Goal: Find specific page/section: Find specific page/section

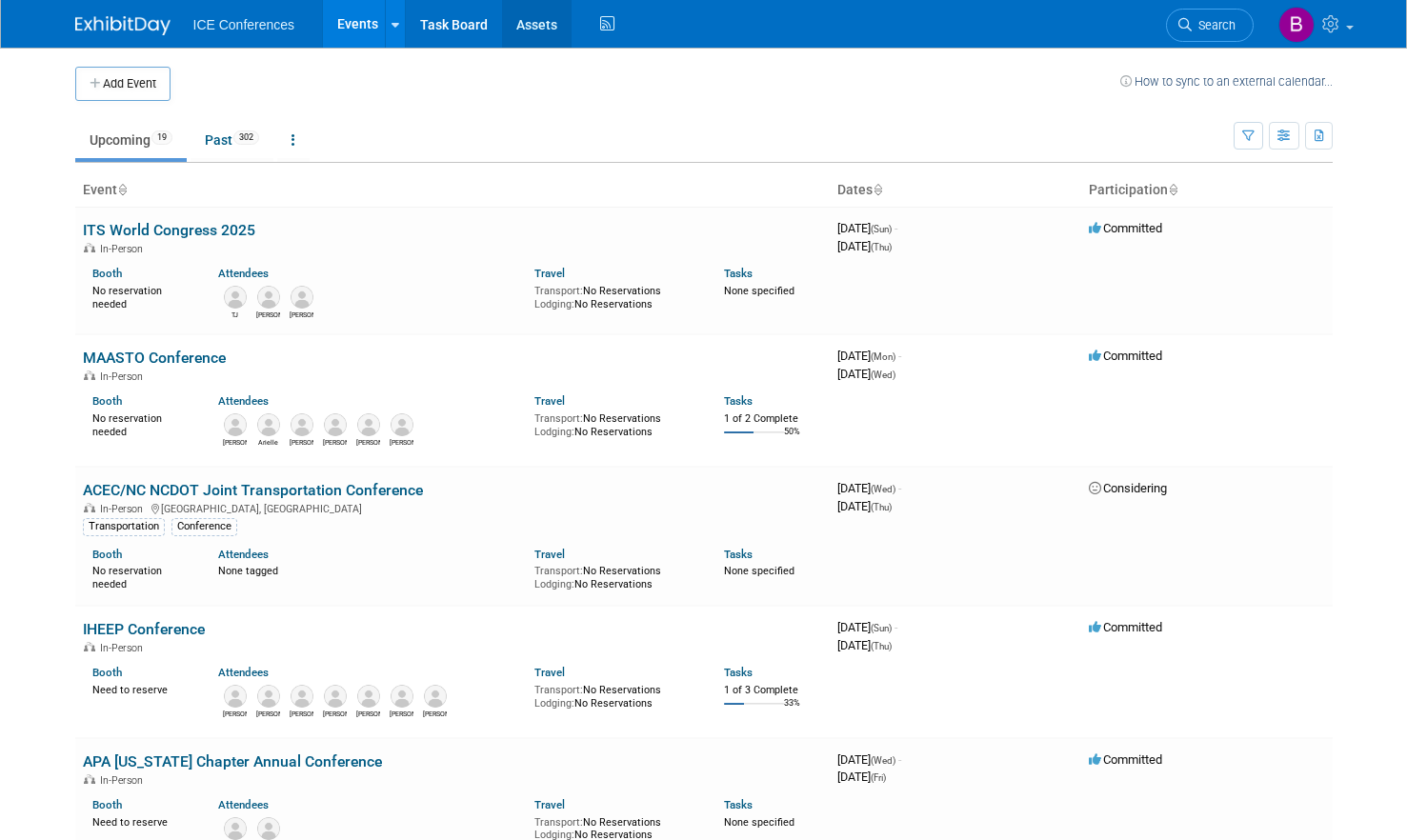
click at [529, 32] on link "Assets" at bounding box center [537, 23] width 69 height 47
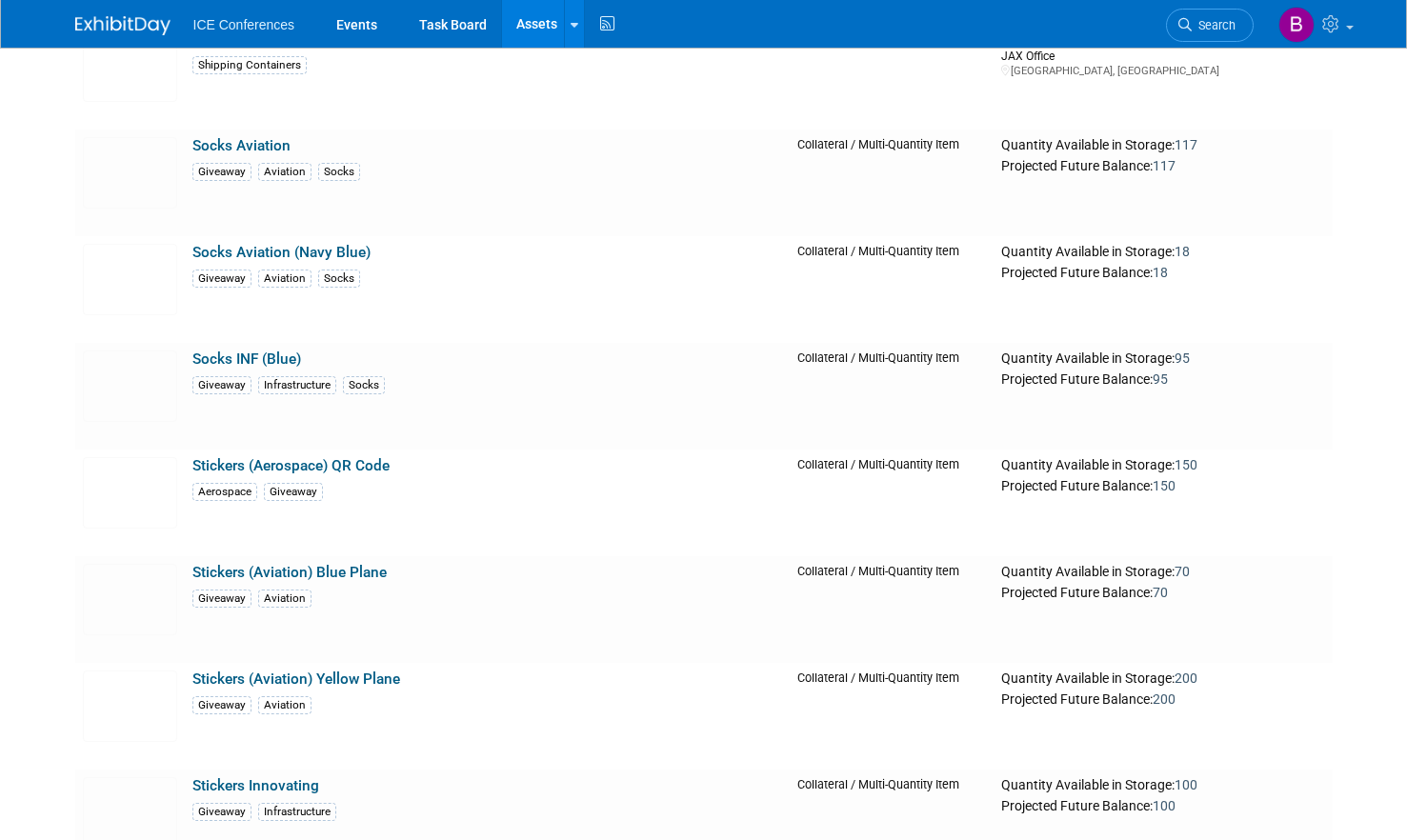
scroll to position [6001, 0]
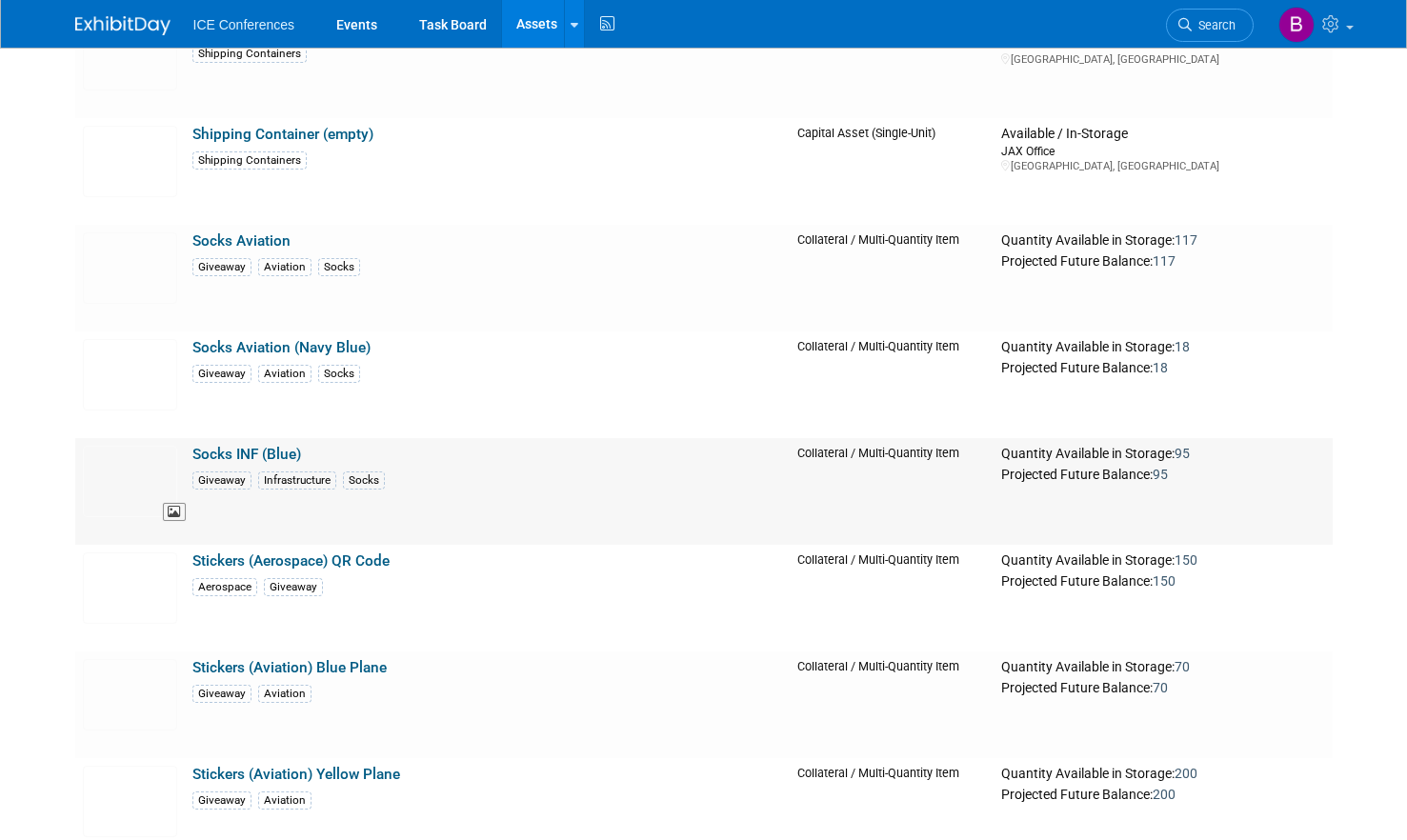
click at [113, 469] on img at bounding box center [130, 481] width 94 height 71
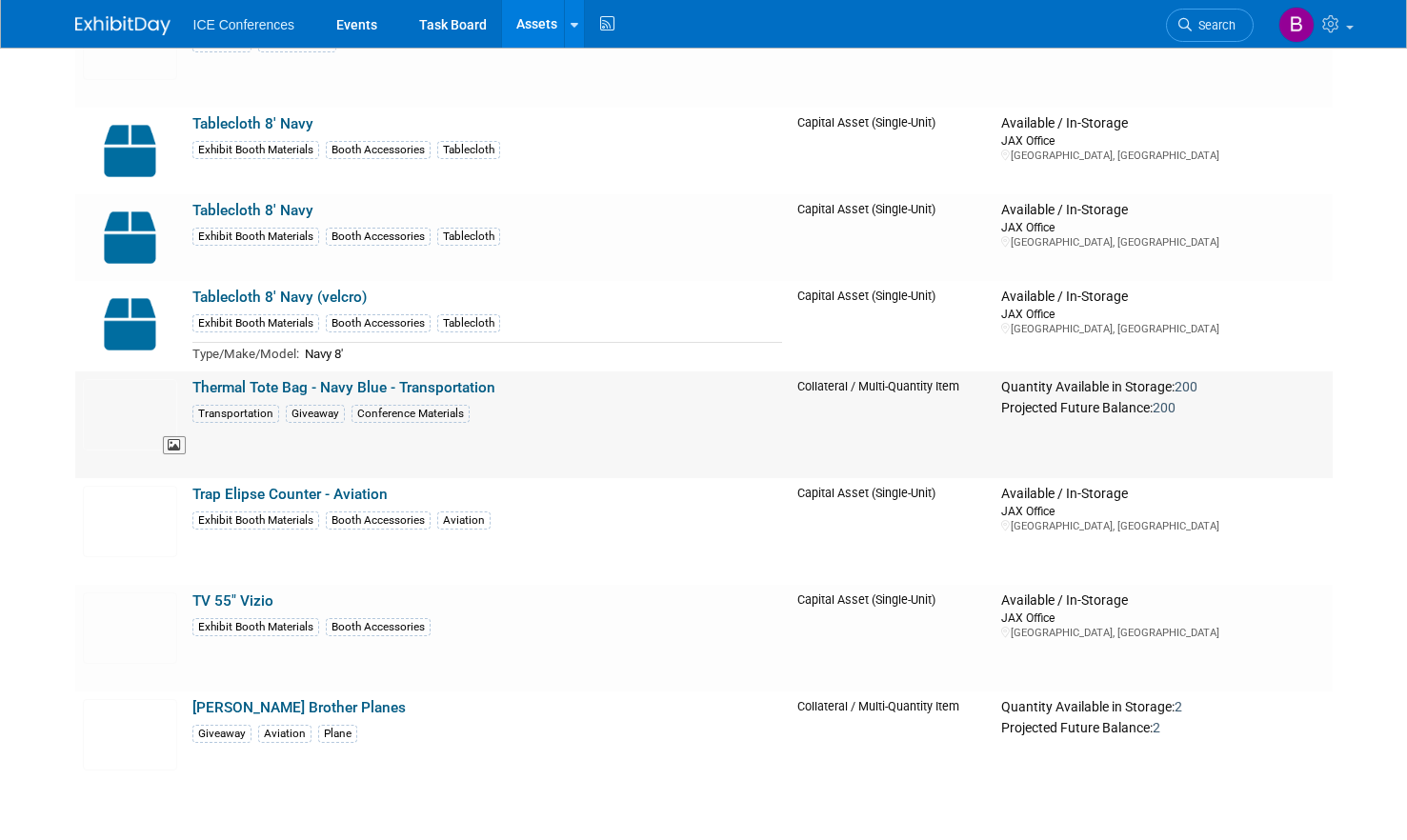
scroll to position [6954, 0]
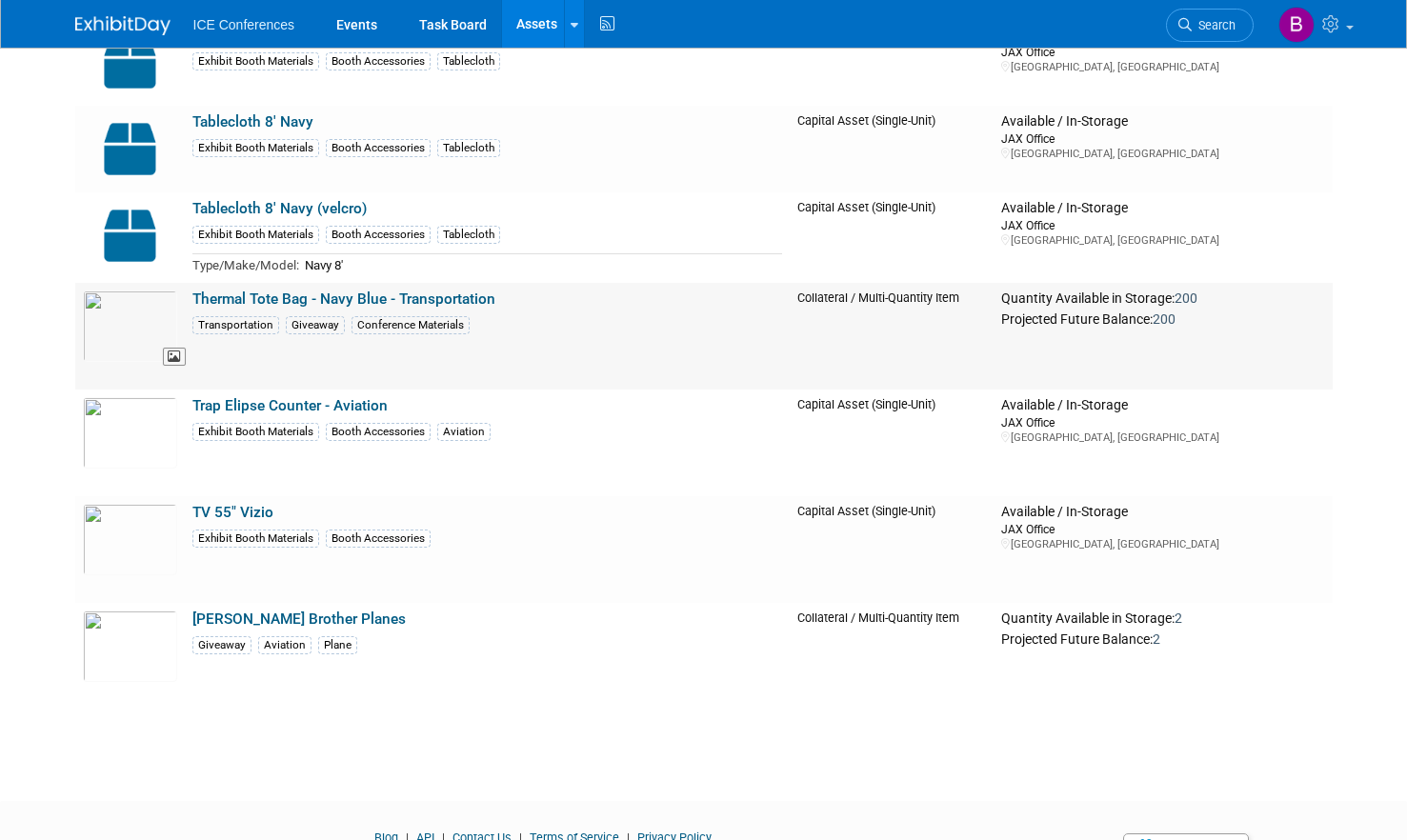
click at [129, 317] on img at bounding box center [130, 326] width 94 height 71
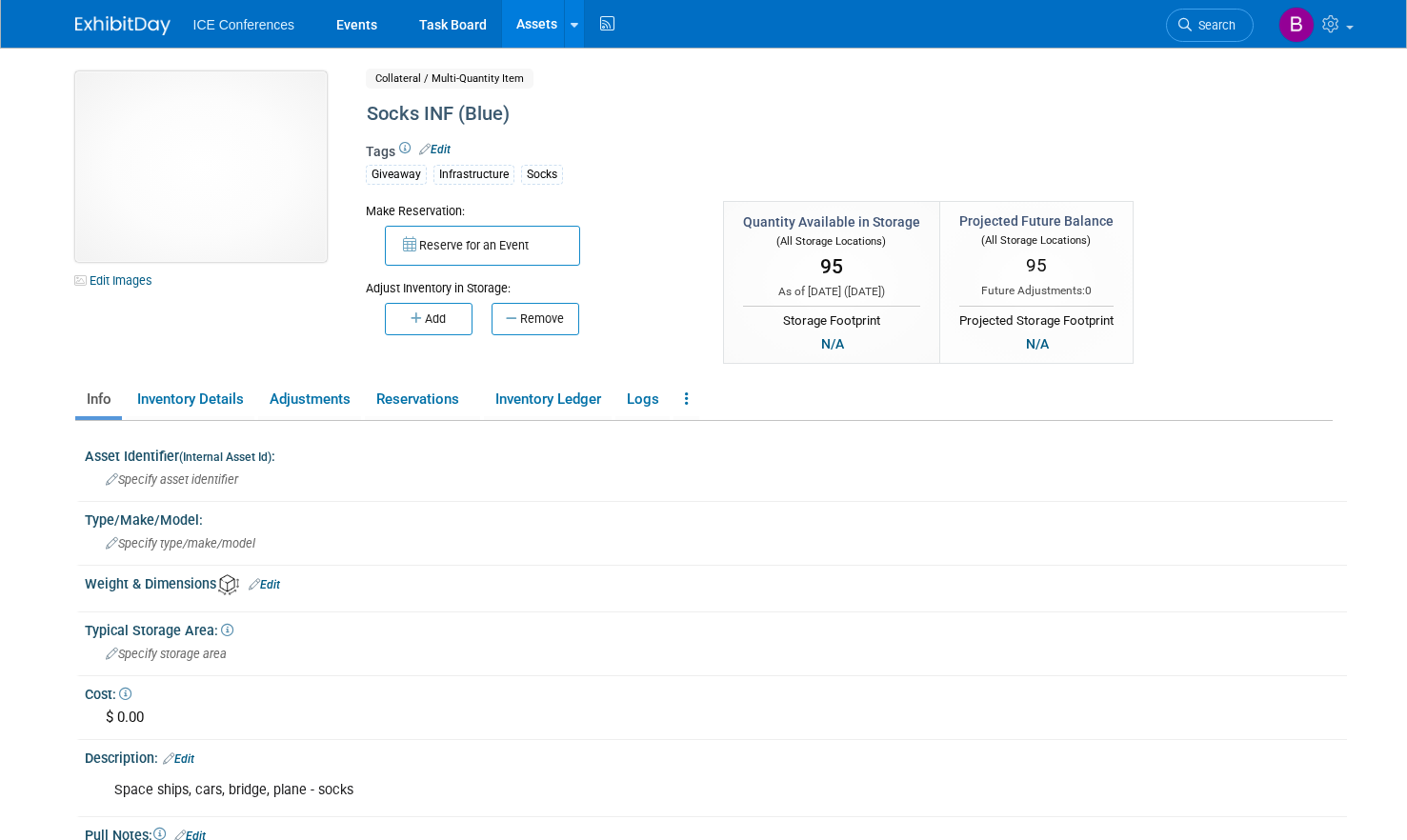
click at [267, 161] on img at bounding box center [200, 166] width 251 height 191
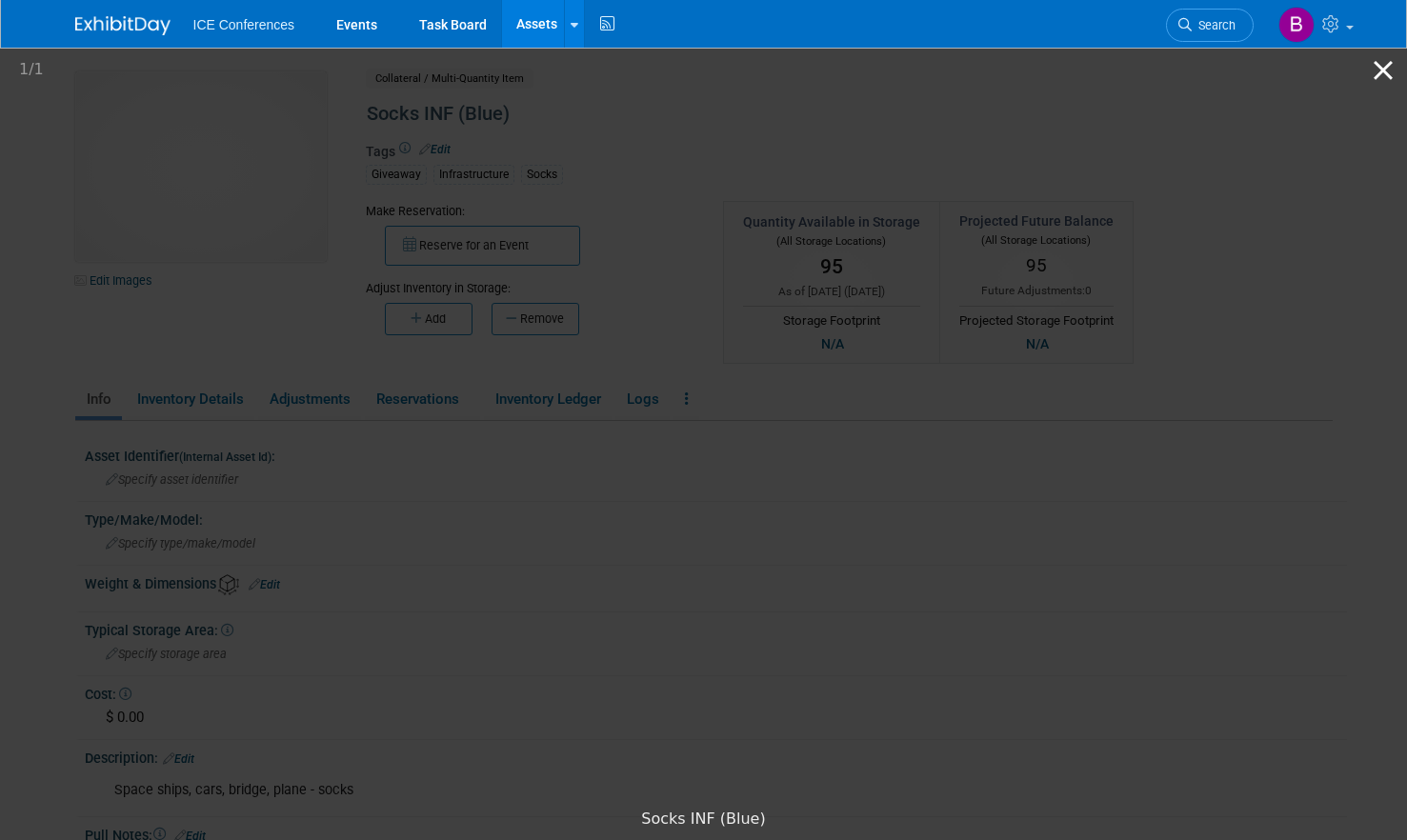
click at [1388, 62] on button "Close gallery" at bounding box center [1383, 69] width 47 height 45
